Goal: Information Seeking & Learning: Understand process/instructions

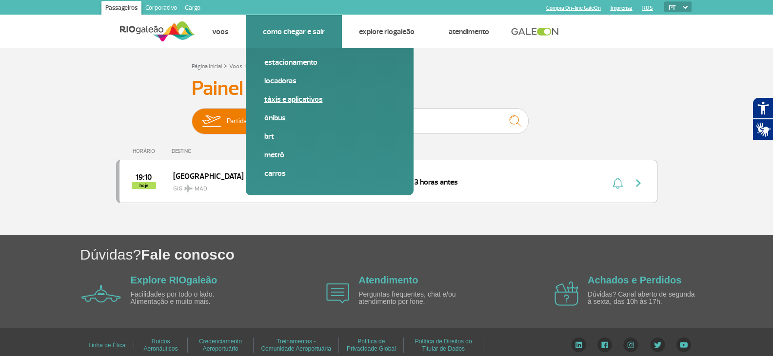
click at [280, 102] on link "Táxis e aplicativos" at bounding box center [329, 99] width 131 height 11
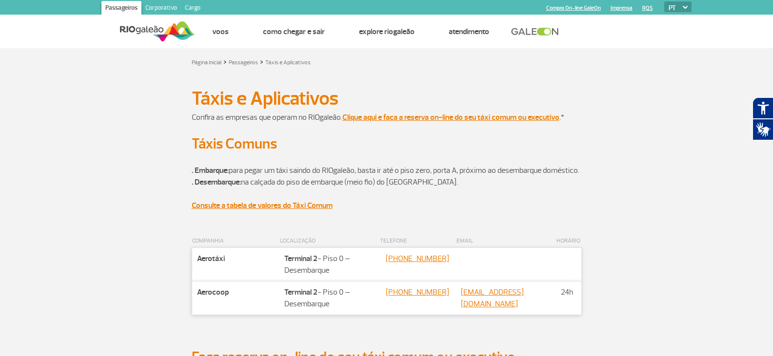
click at [686, 9] on select "PT ENG ESP" at bounding box center [677, 6] width 27 height 11
select select "es"
click at [664, 1] on select "PT ENG ESP" at bounding box center [677, 6] width 27 height 11
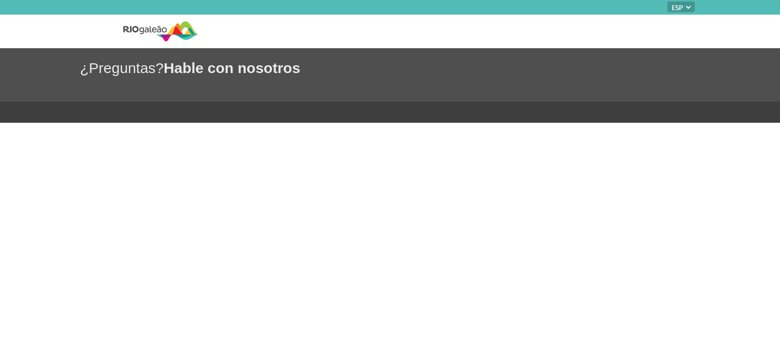
select select "es"
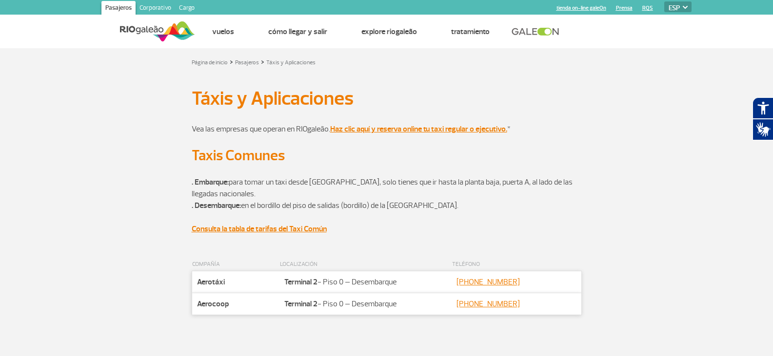
click at [674, 6] on select "PT ENG ESP" at bounding box center [677, 6] width 27 height 11
select select "pt-BR"
click at [664, 1] on select "PT ENG ESP" at bounding box center [677, 6] width 27 height 11
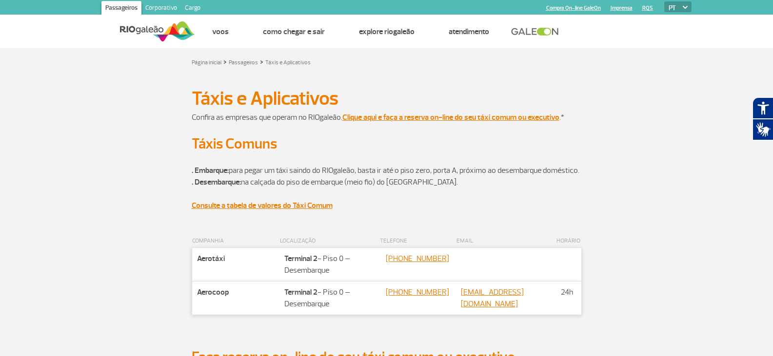
click at [135, 137] on div "Táxis Comuns" at bounding box center [386, 144] width 541 height 18
